Goal: Find specific page/section: Find specific page/section

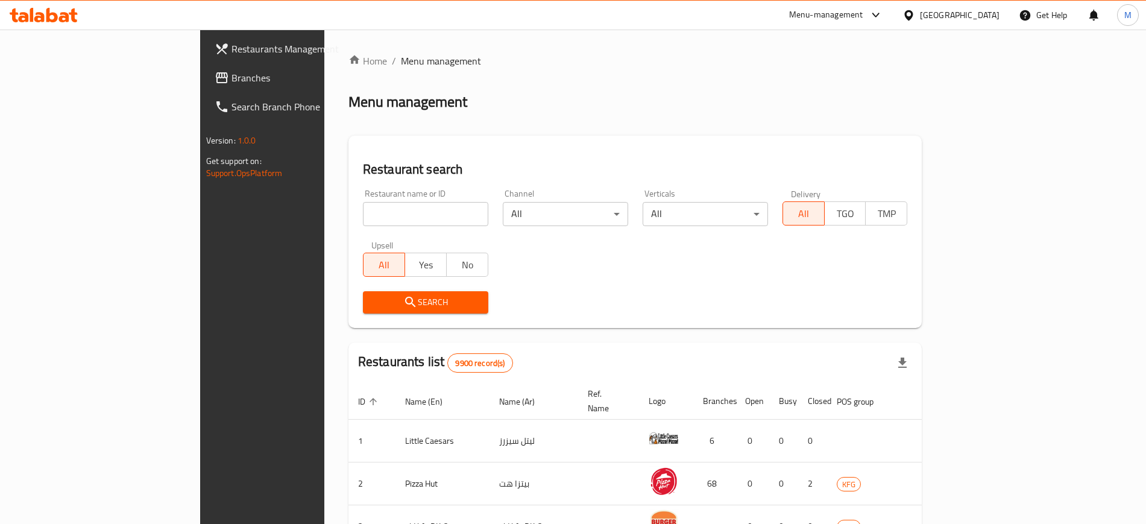
click at [363, 223] on input "search" at bounding box center [425, 214] width 125 height 24
type input "folds"
click button "Search" at bounding box center [425, 302] width 125 height 22
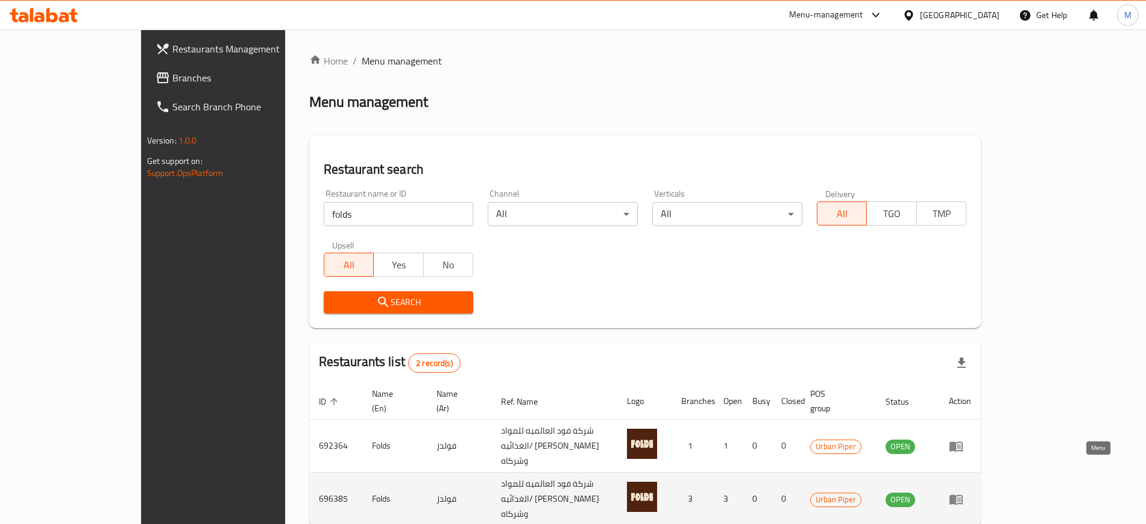
click at [964, 492] on icon "enhanced table" at bounding box center [956, 499] width 14 height 14
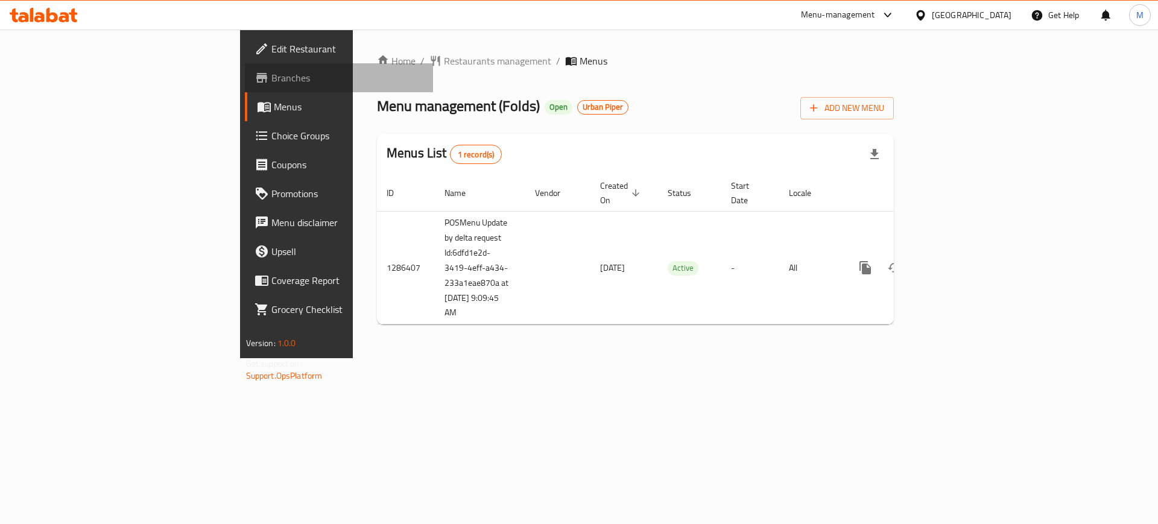
click at [245, 90] on link "Branches" at bounding box center [339, 77] width 189 height 29
